Goal: Find specific page/section: Find specific page/section

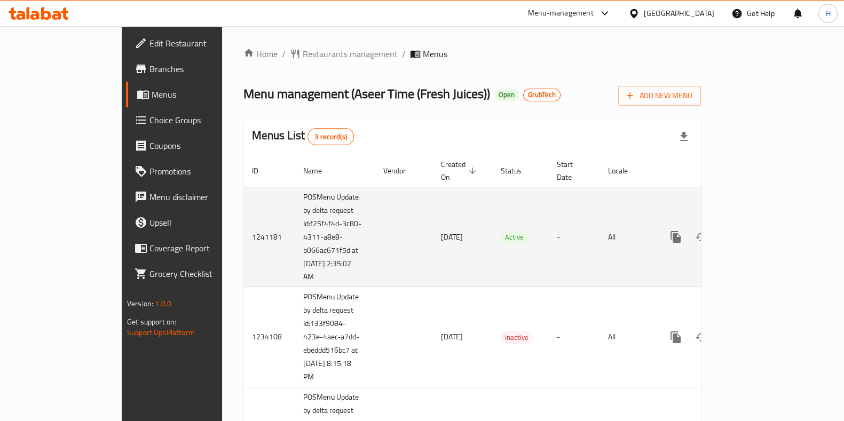
click at [759, 231] on icon "enhanced table" at bounding box center [752, 237] width 13 height 13
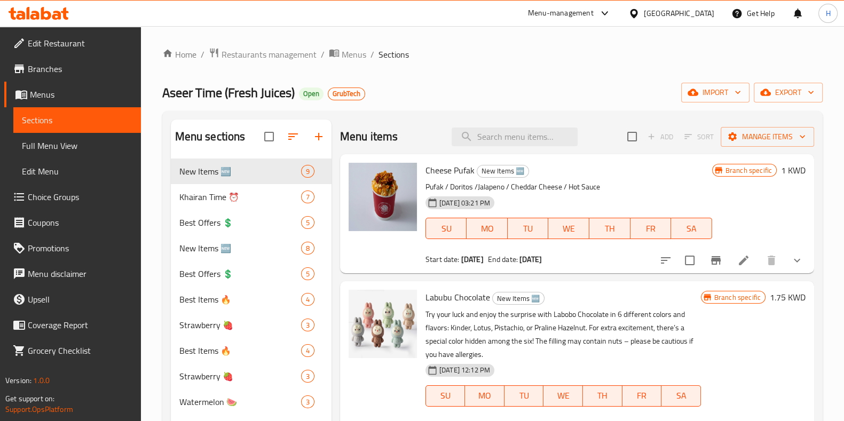
click at [187, 99] on span "Aseer Time (Fresh Juices)" at bounding box center [228, 93] width 132 height 24
click at [216, 103] on span "Aseer Time (Fresh Juices)" at bounding box center [228, 93] width 132 height 24
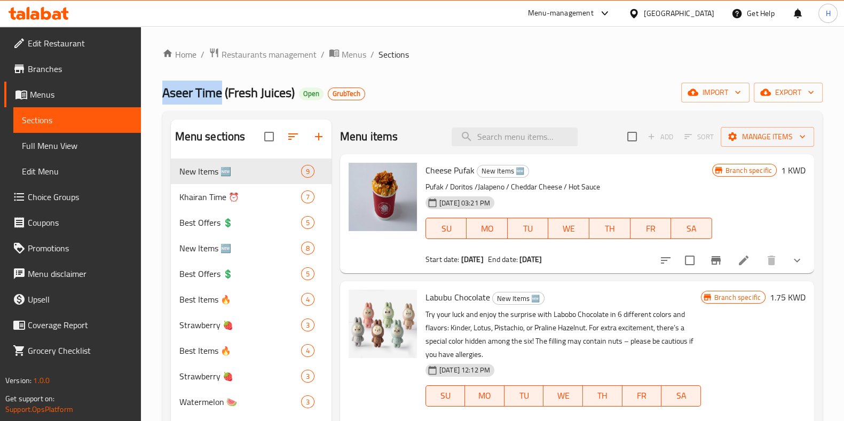
drag, startPoint x: 220, startPoint y: 94, endPoint x: 141, endPoint y: 94, distance: 79.0
copy span "Aseer Time"
click at [593, 12] on div "Menu-management" at bounding box center [561, 13] width 66 height 13
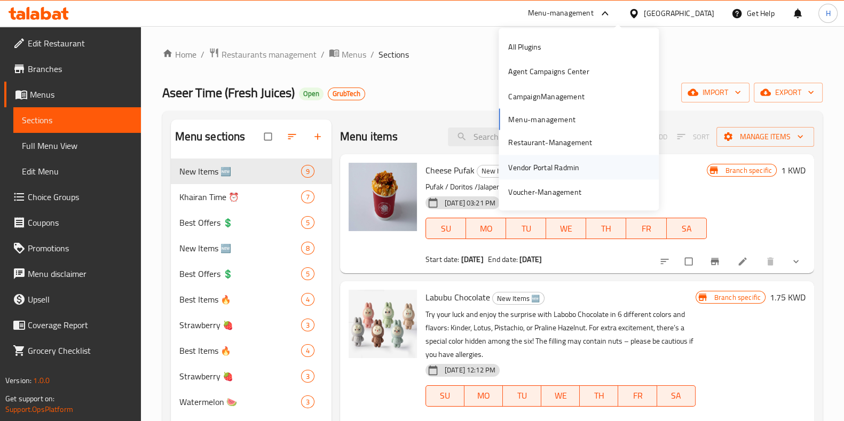
click at [566, 167] on div "Vendor Portal Radmin" at bounding box center [543, 167] width 71 height 12
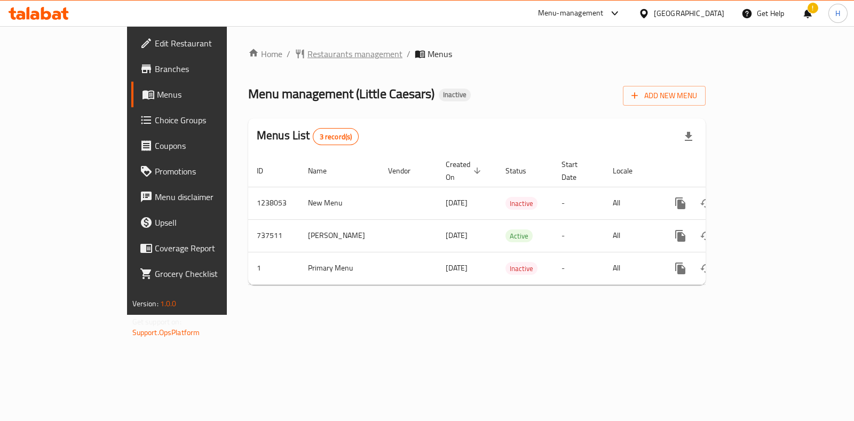
drag, startPoint x: 288, startPoint y: 69, endPoint x: 273, endPoint y: 49, distance: 25.5
drag, startPoint x: 273, startPoint y: 49, endPoint x: 217, endPoint y: 44, distance: 55.8
click at [227, 44] on div "Home / Restaurants management / Menus Menu management ( Little Caesars ) Inacti…" at bounding box center [477, 170] width 500 height 289
click at [307, 47] on span "Restaurants management" at bounding box center [354, 53] width 95 height 13
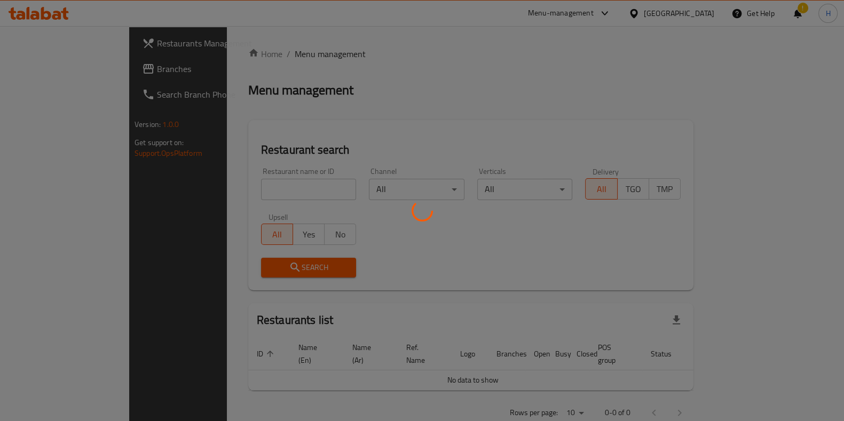
click at [243, 187] on div at bounding box center [422, 210] width 844 height 421
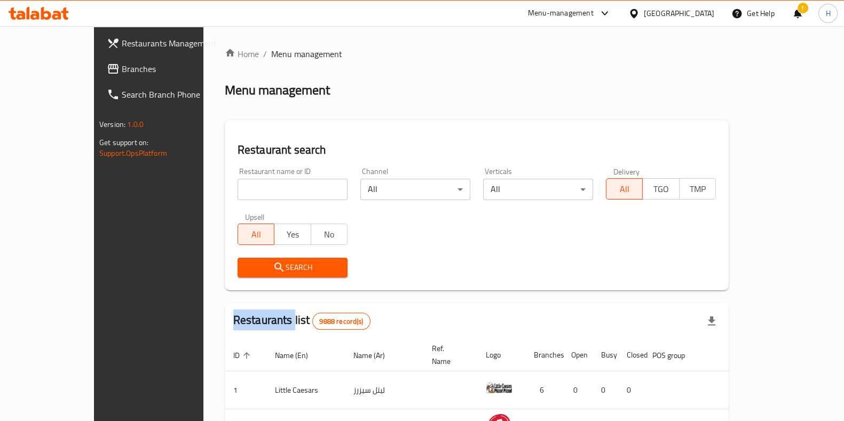
click at [243, 187] on div "Home / Menu management Menu management Restaurant search Restaurant name or ID …" at bounding box center [477, 382] width 504 height 670
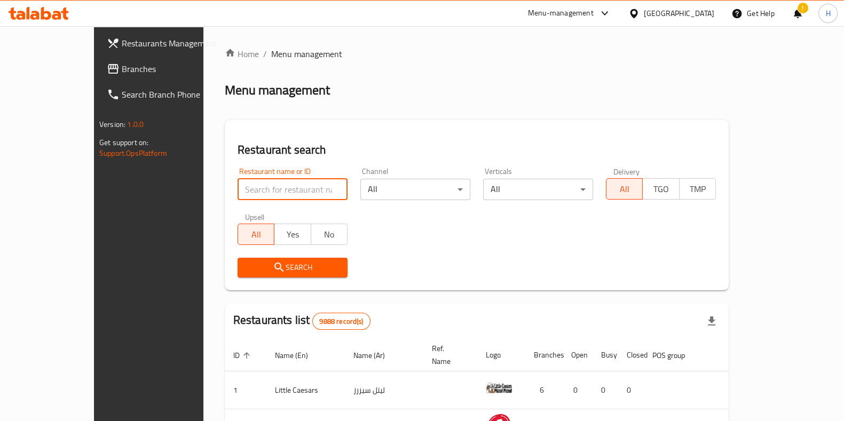
click at [243, 187] on input "search" at bounding box center [292, 189] width 110 height 21
type input "u"
type input "عصير تايم"
click button "Search" at bounding box center [292, 268] width 110 height 20
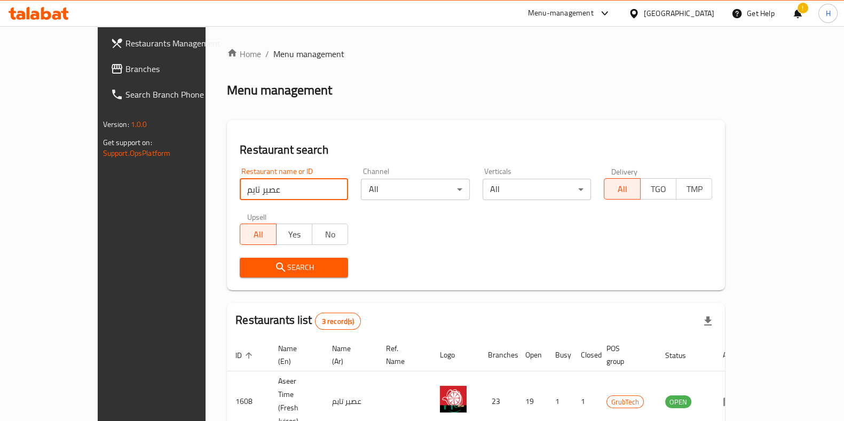
scroll to position [109, 0]
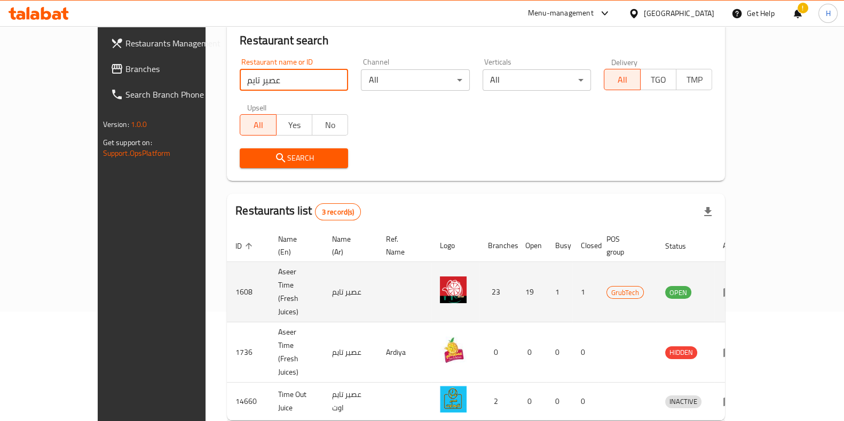
click at [269, 266] on td "Aseer Time (Fresh Juices)" at bounding box center [296, 292] width 54 height 60
copy td "Aseer Time (Fresh Juices)"
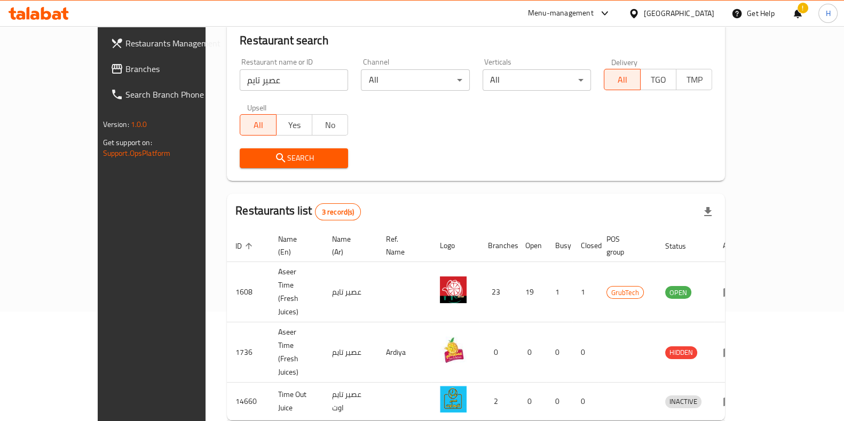
click at [583, 13] on div "Menu-management" at bounding box center [561, 13] width 66 height 13
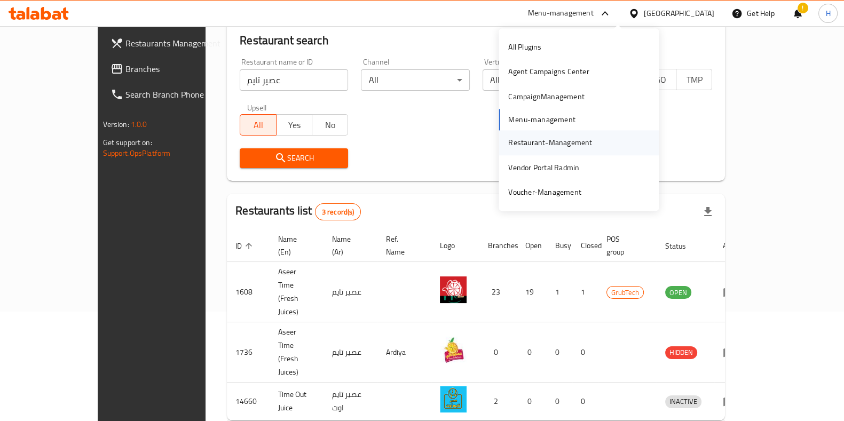
click at [535, 141] on div "Restaurant-Management" at bounding box center [550, 143] width 84 height 12
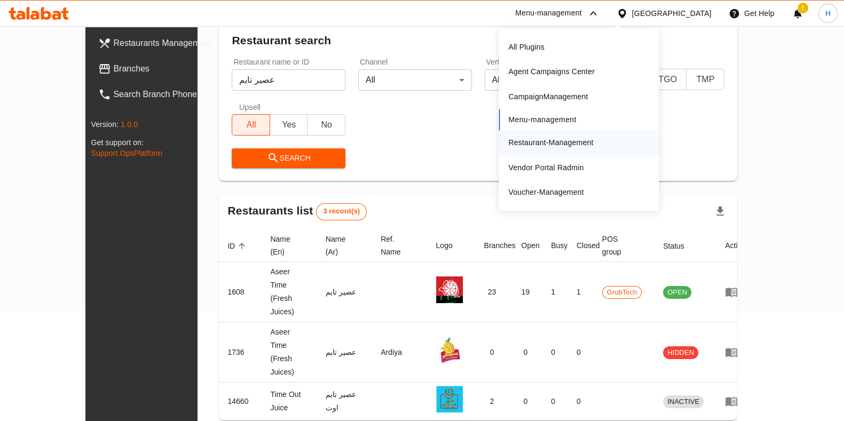
scroll to position [109, 0]
